Goal: Task Accomplishment & Management: Manage account settings

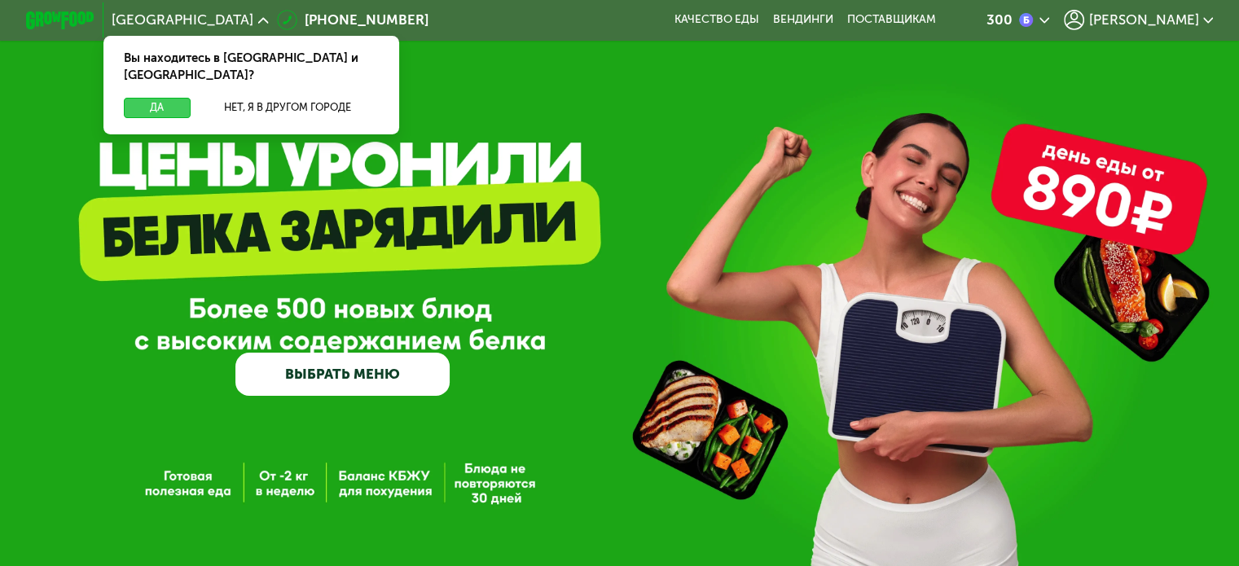
click at [179, 99] on button "Да" at bounding box center [157, 108] width 66 height 20
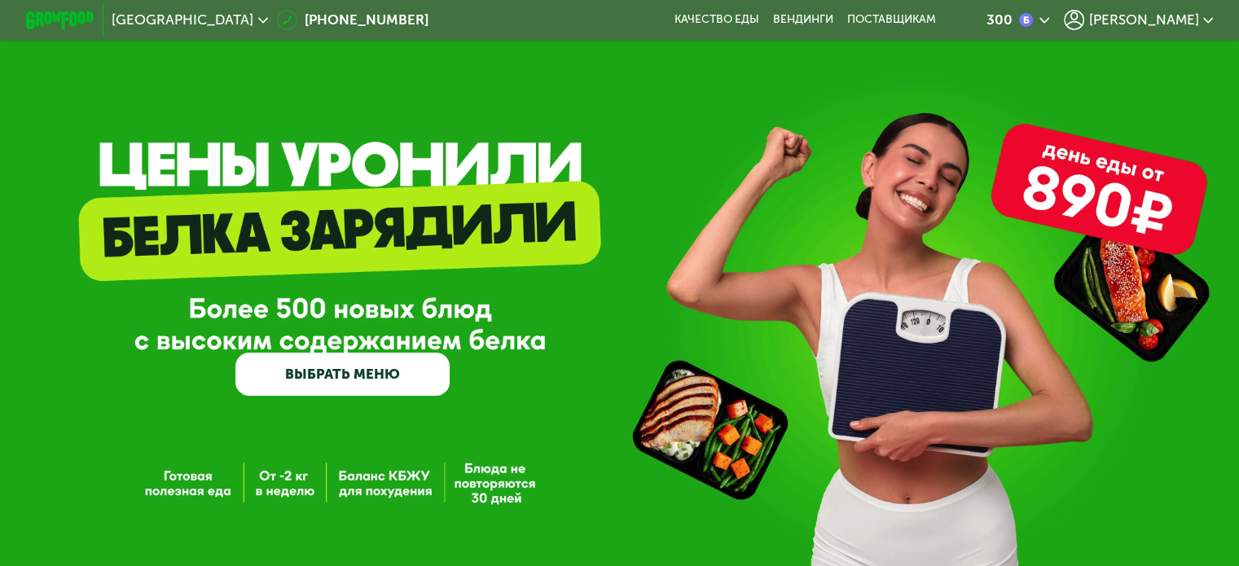
click at [1189, 15] on span "[PERSON_NAME]" at bounding box center [1143, 20] width 110 height 14
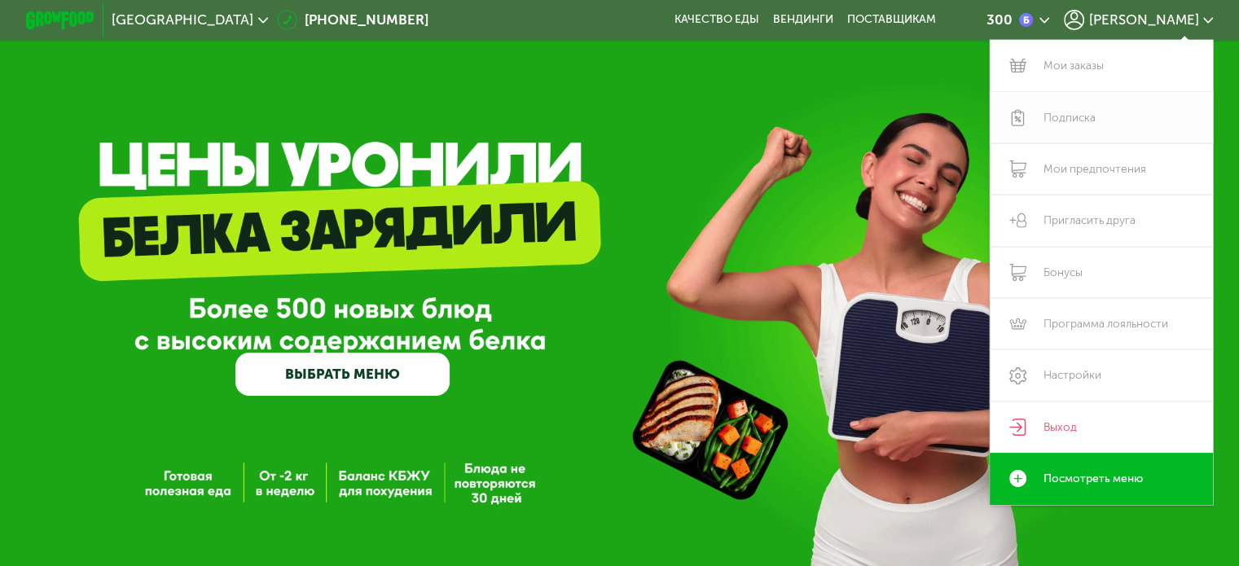
click at [1088, 119] on link "Подписка" at bounding box center [1102, 117] width 224 height 51
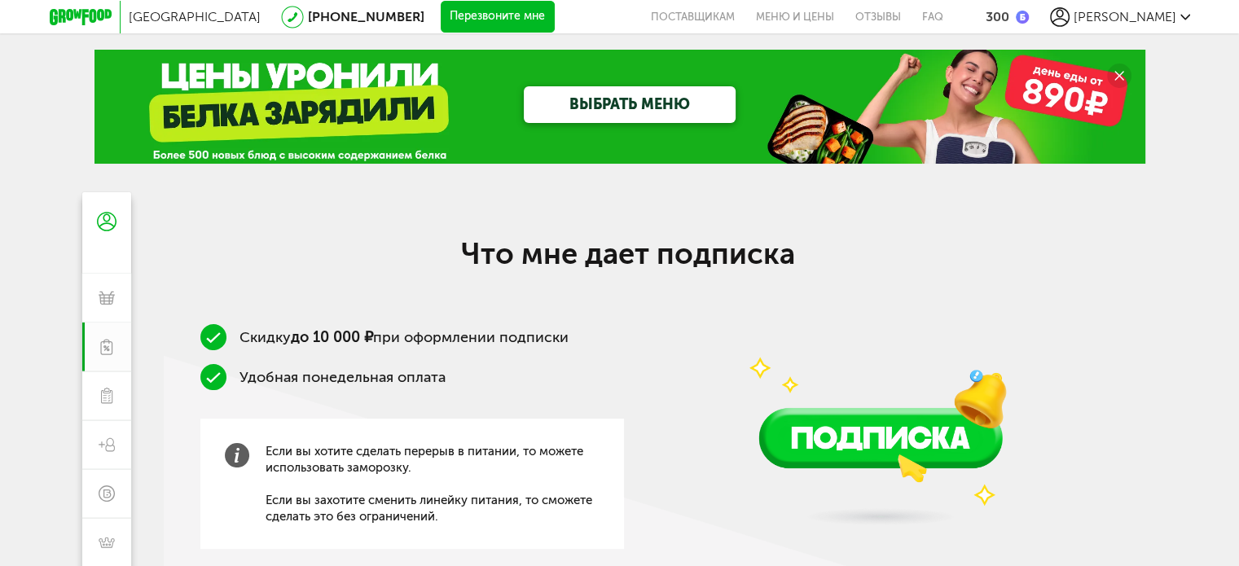
click at [1165, 13] on span "[PERSON_NAME]" at bounding box center [1125, 16] width 103 height 15
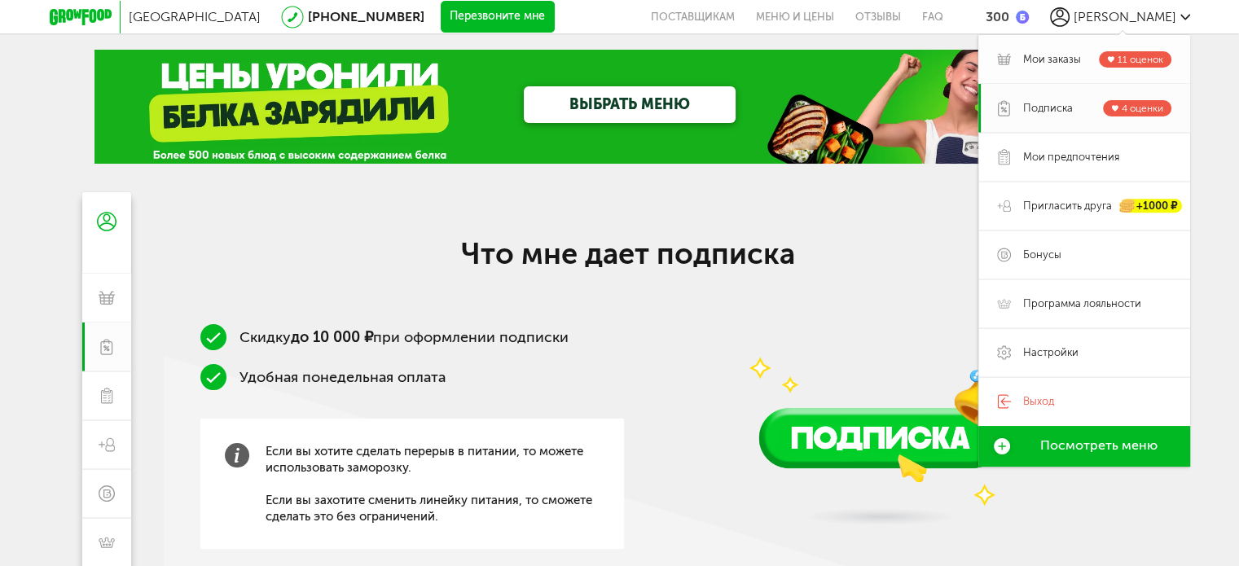
click at [1062, 58] on span "Мои заказы" at bounding box center [1052, 59] width 58 height 15
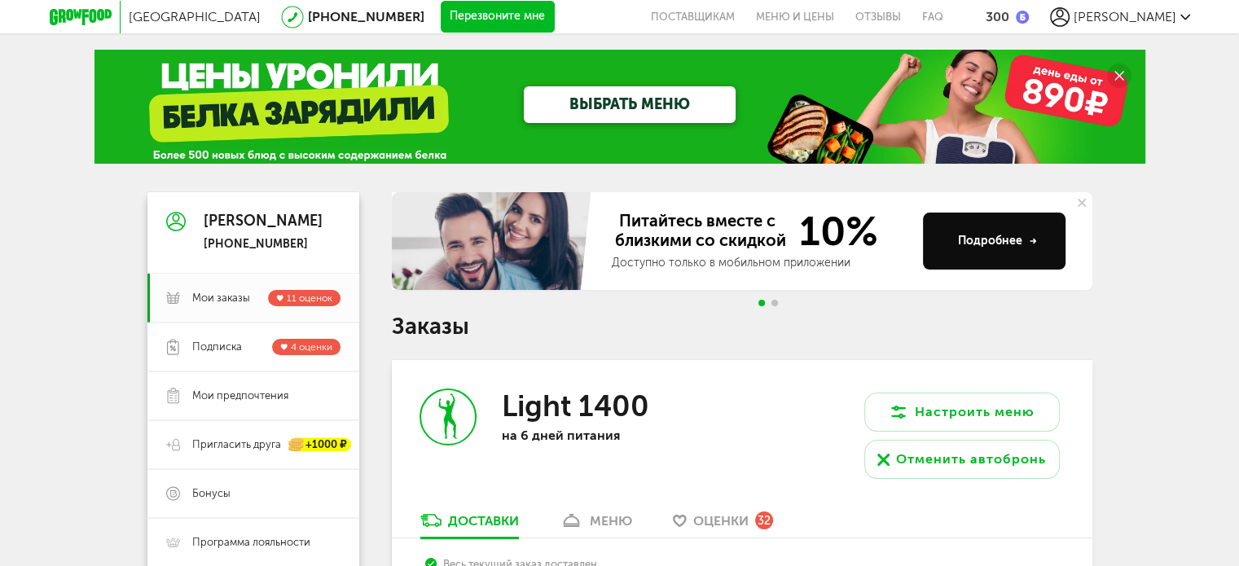
click at [1178, 8] on div "[PERSON_NAME]" at bounding box center [1120, 17] width 140 height 20
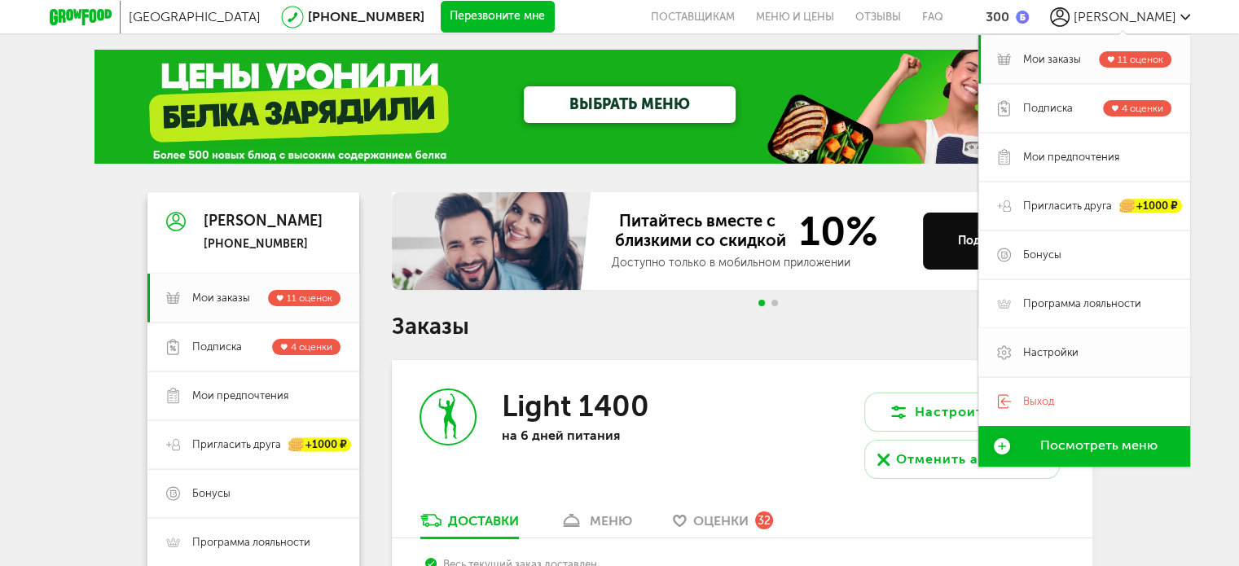
click at [1052, 341] on link "Настройки" at bounding box center [1084, 352] width 212 height 49
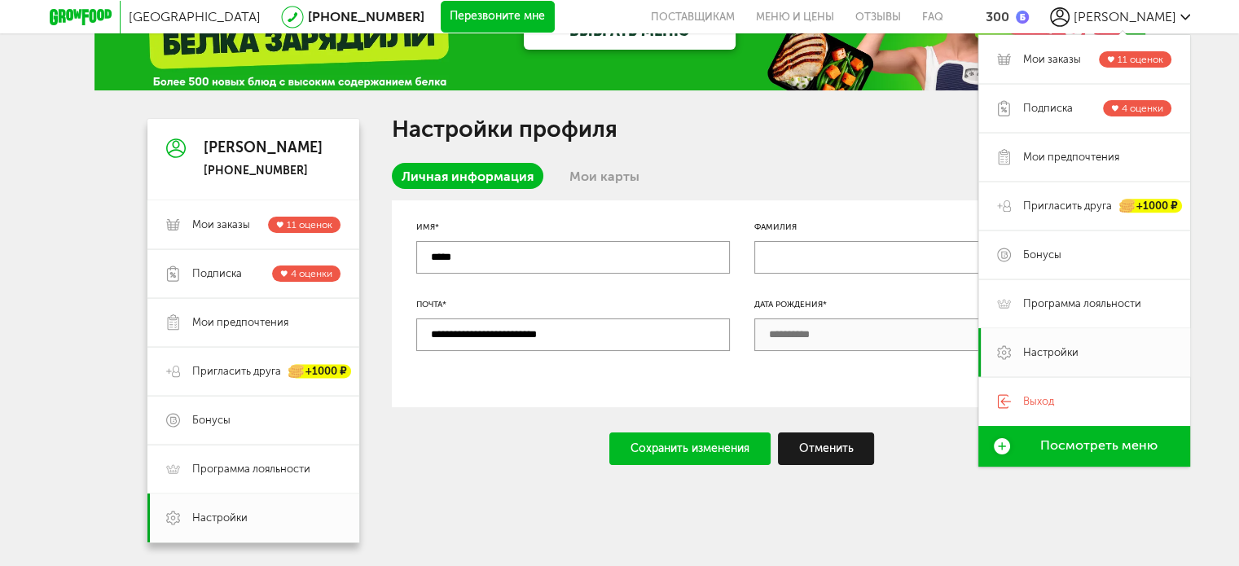
scroll to position [99, 0]
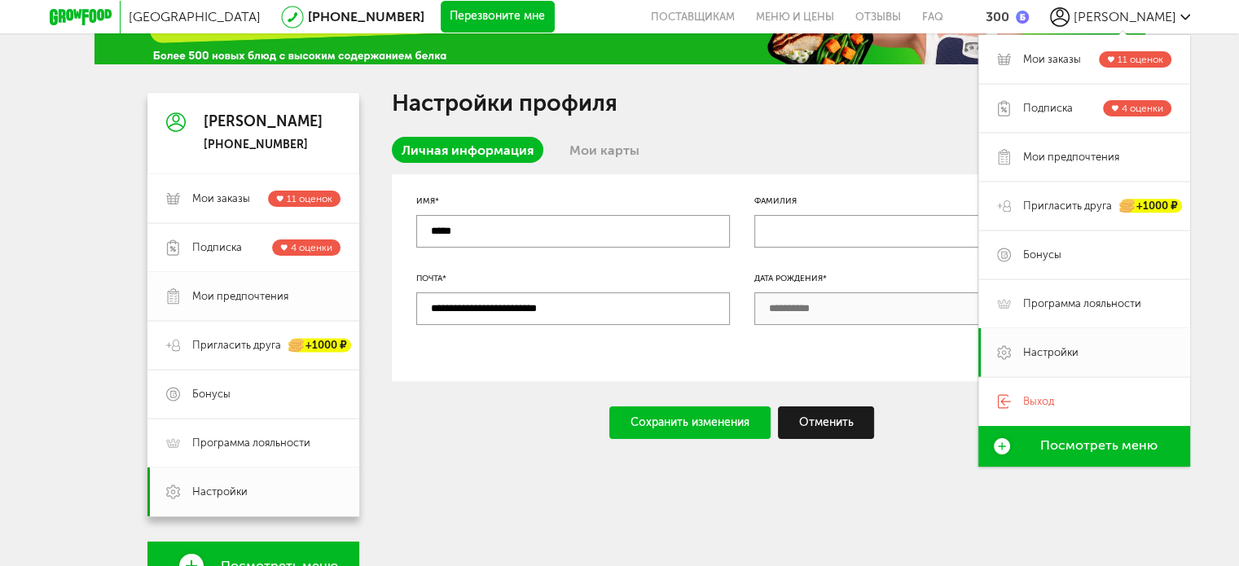
click at [267, 286] on link "Мои предпочтения" at bounding box center [253, 296] width 212 height 49
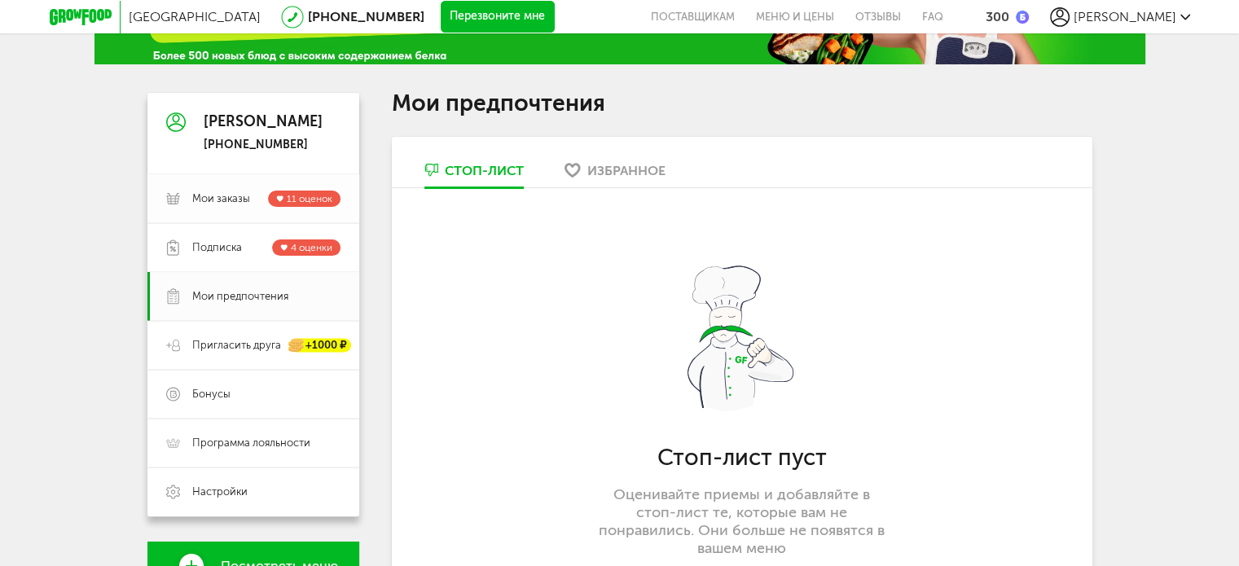
click at [228, 191] on span "Мои заказы" at bounding box center [221, 198] width 58 height 15
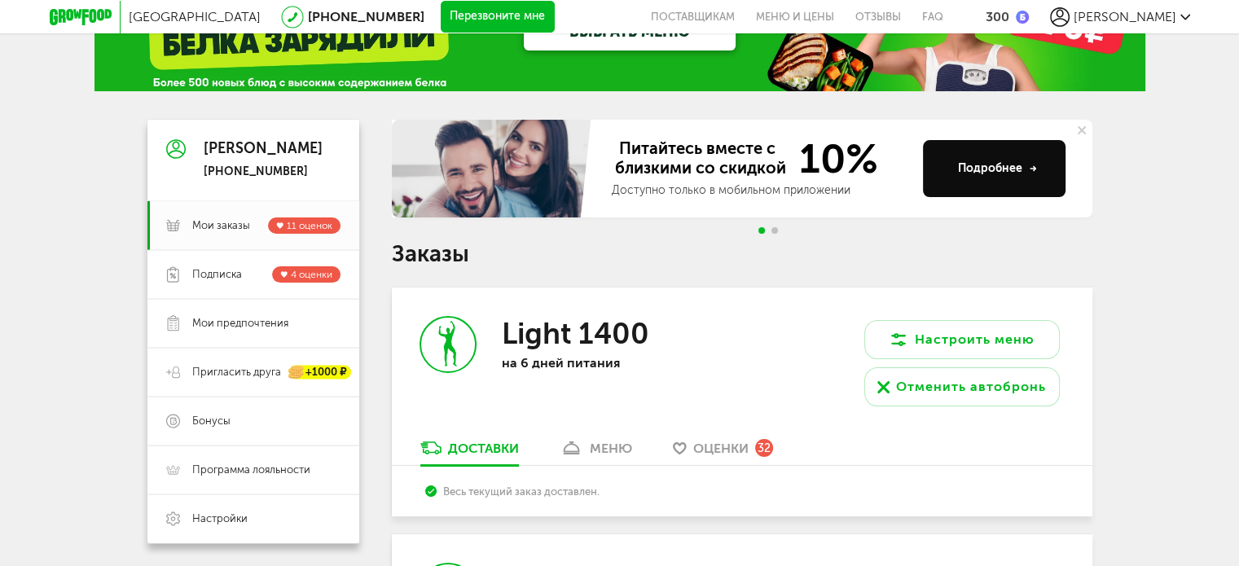
scroll to position [44, 0]
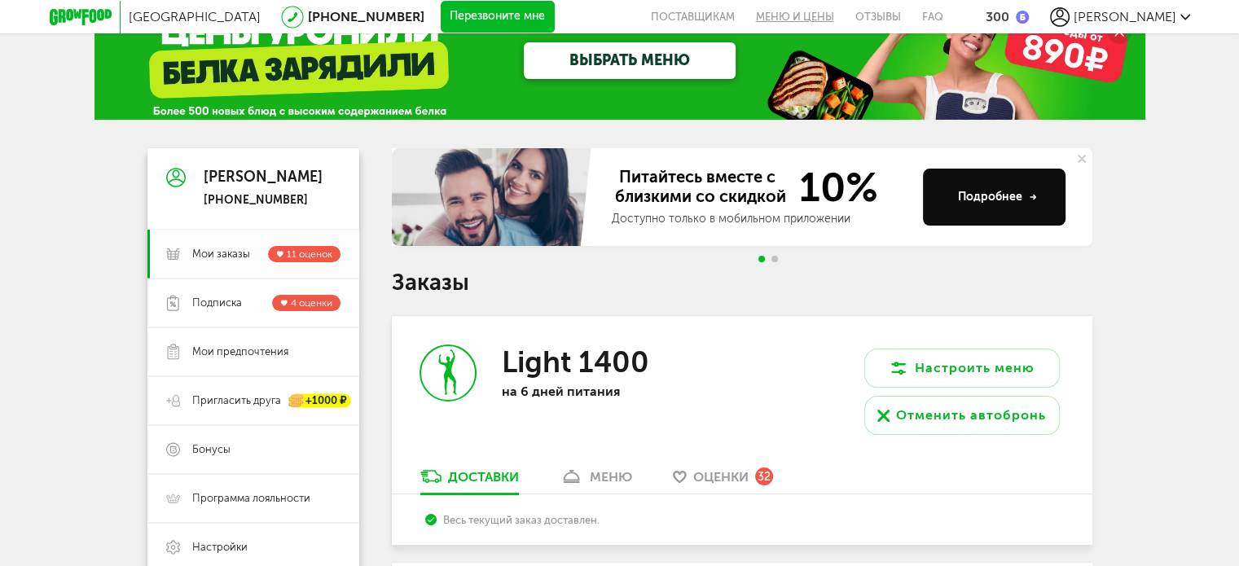
click at [845, 20] on link "Меню и цены" at bounding box center [794, 16] width 99 height 33
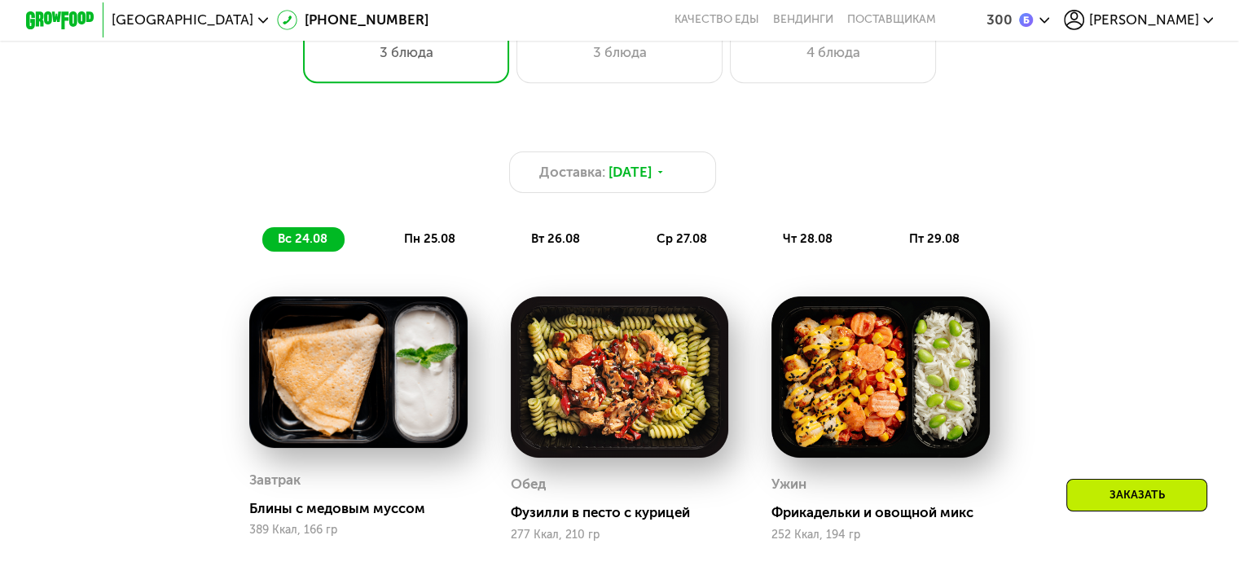
scroll to position [1154, 0]
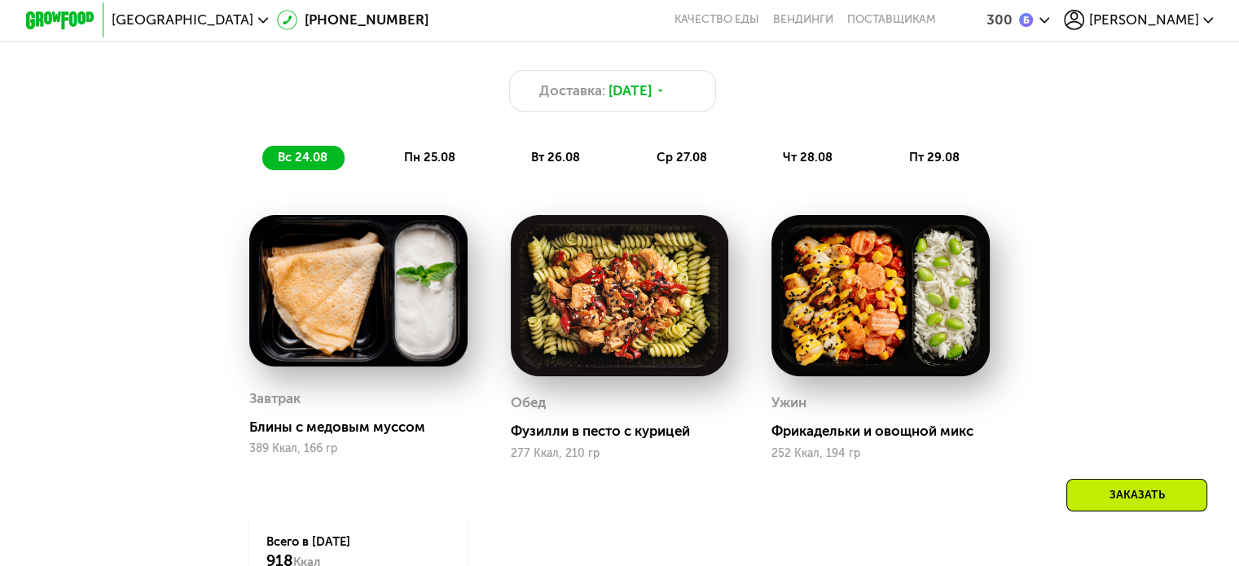
click at [1176, 32] on div "300 [PERSON_NAME]" at bounding box center [1086, 20] width 272 height 37
click at [1171, 20] on span "[PERSON_NAME]" at bounding box center [1143, 20] width 110 height 14
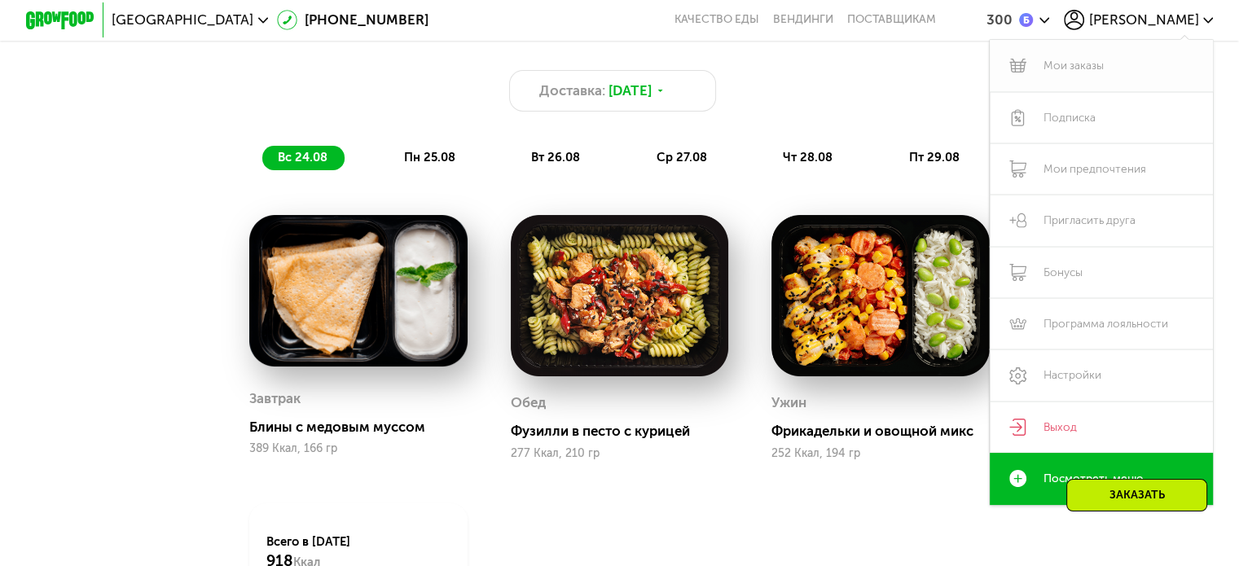
click at [1061, 64] on link "Мои заказы" at bounding box center [1102, 65] width 224 height 51
